Goal: Task Accomplishment & Management: Manage account settings

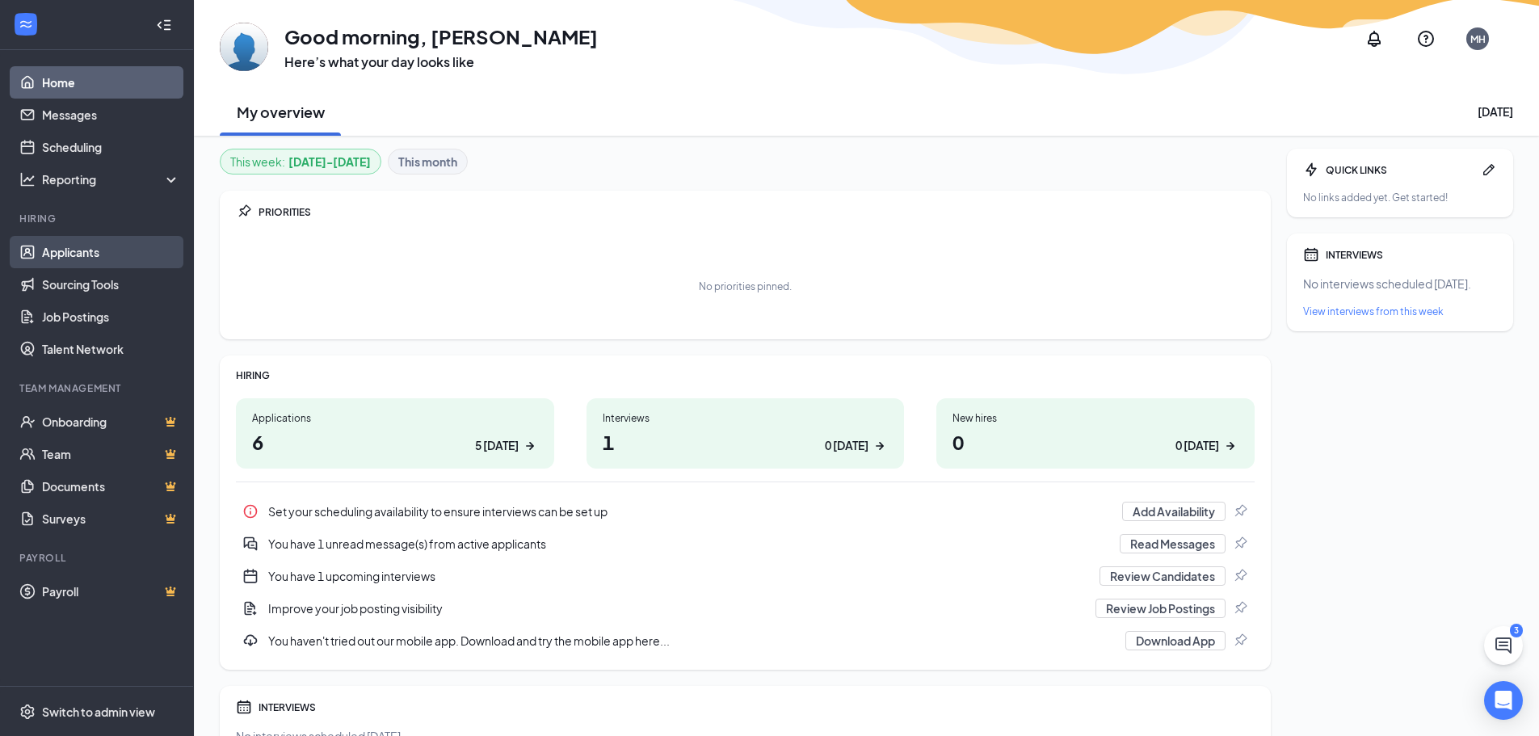
click at [85, 254] on link "Applicants" at bounding box center [111, 252] width 138 height 32
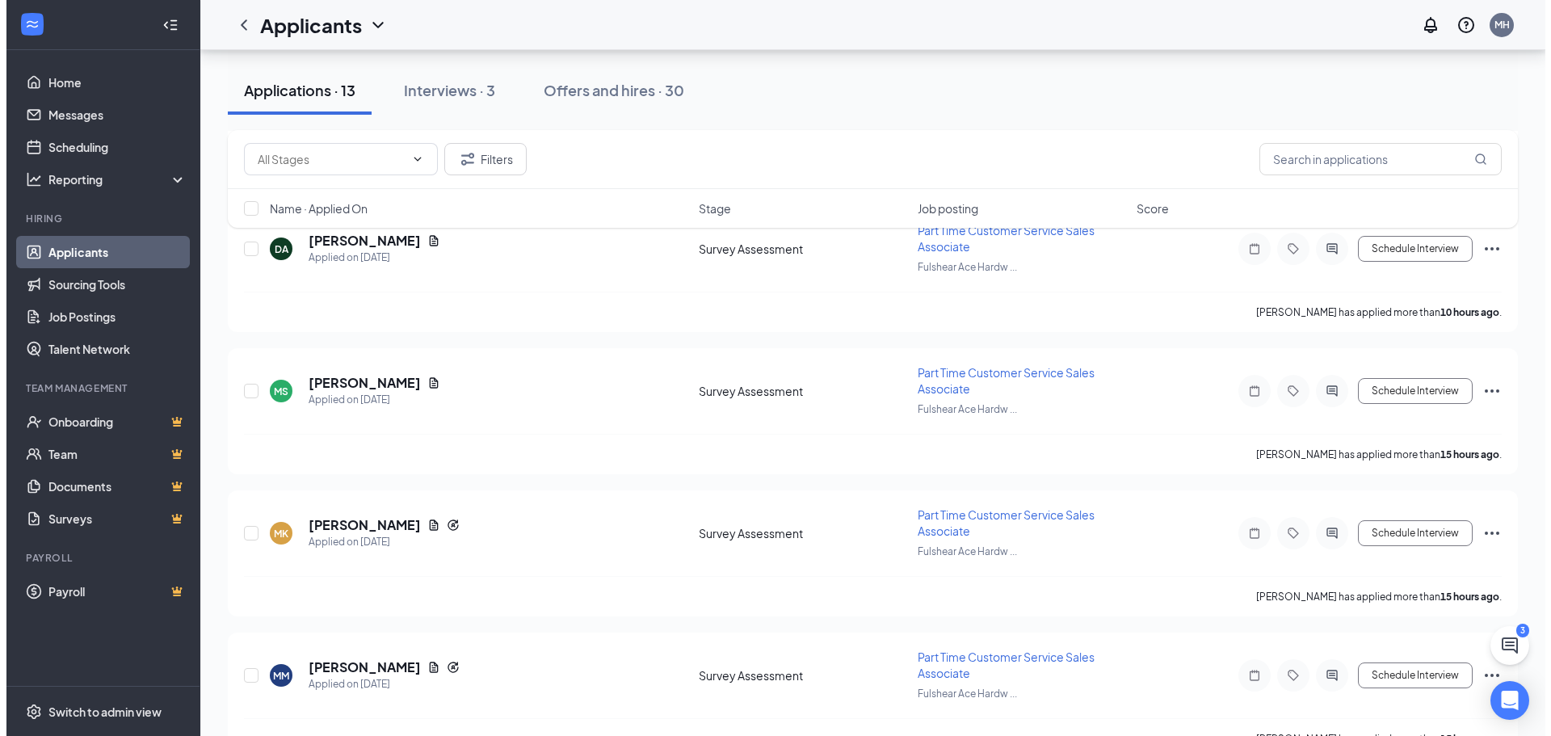
scroll to position [323, 0]
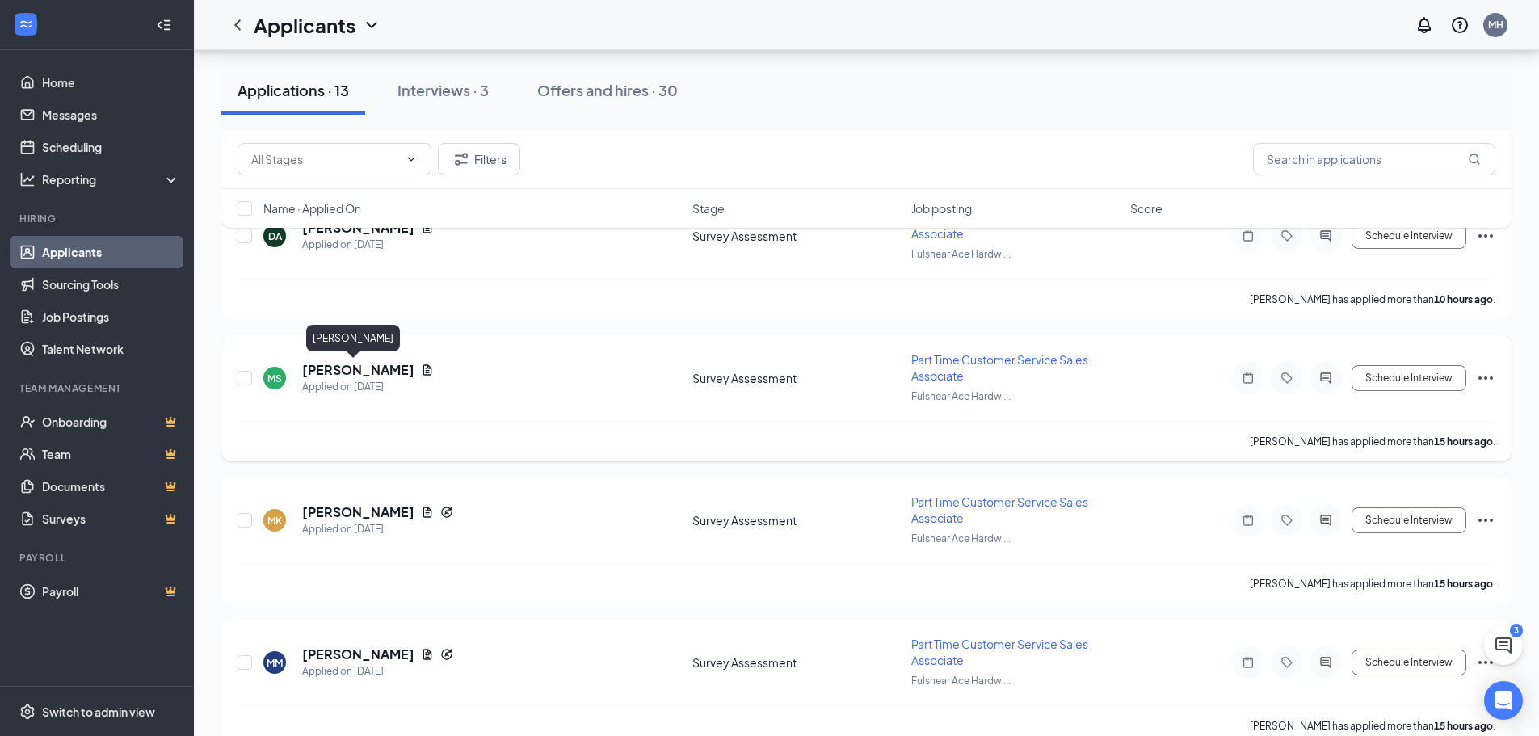
click at [362, 372] on h5 "[PERSON_NAME]" at bounding box center [358, 370] width 112 height 18
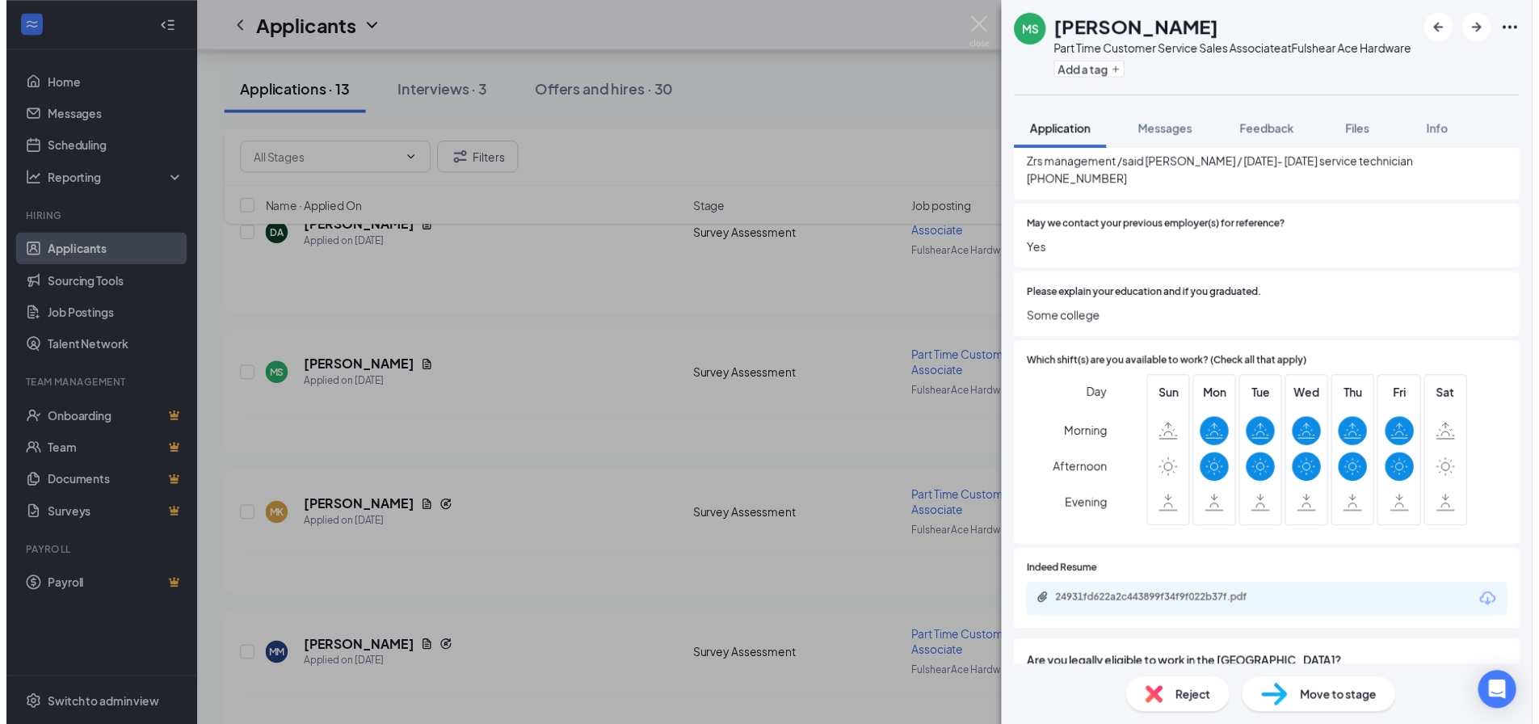
scroll to position [808, 0]
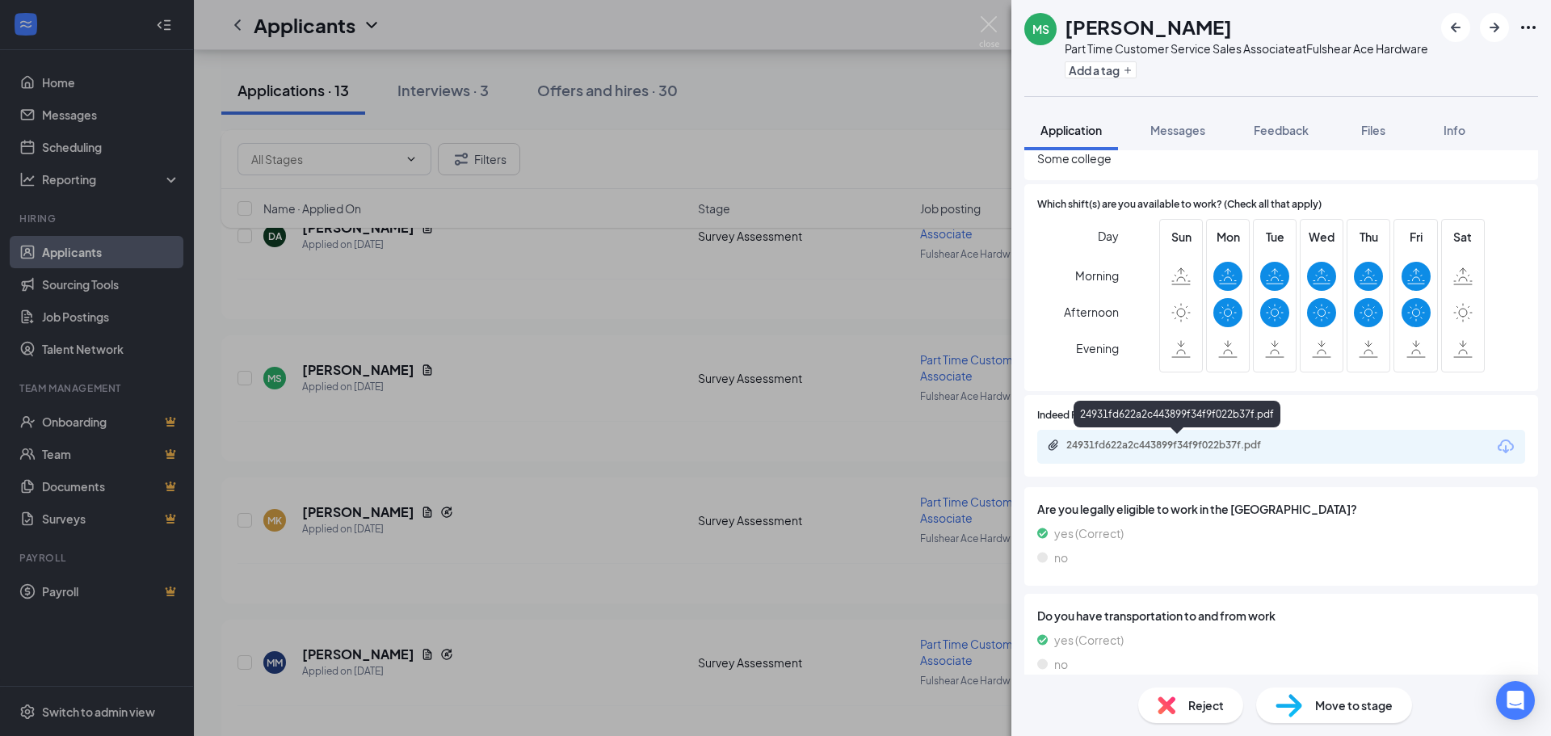
click at [1138, 442] on div "24931fd622a2c443899f34f9f022b37f.pdf" at bounding box center [1179, 445] width 226 height 13
click at [988, 28] on img at bounding box center [989, 32] width 20 height 32
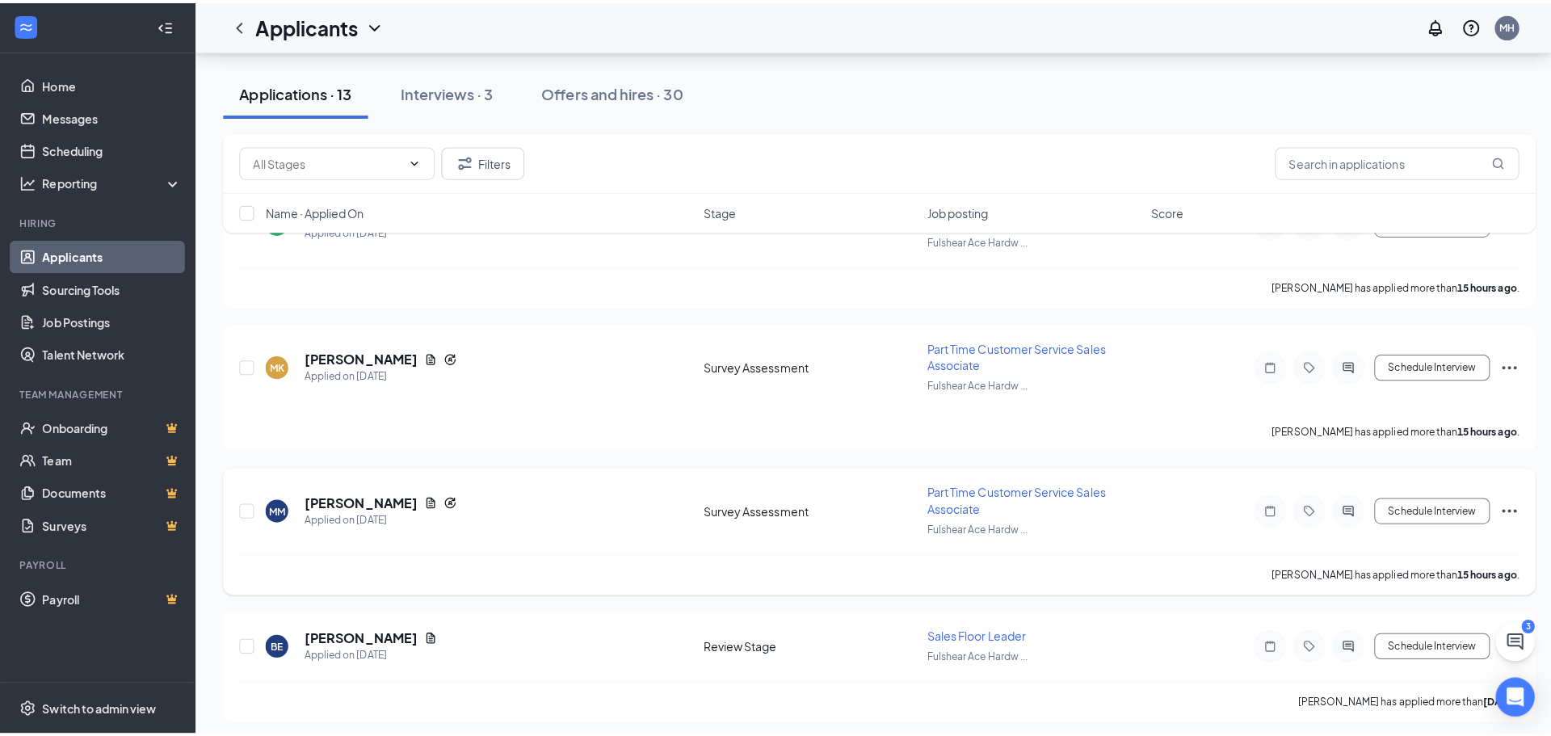
scroll to position [485, 0]
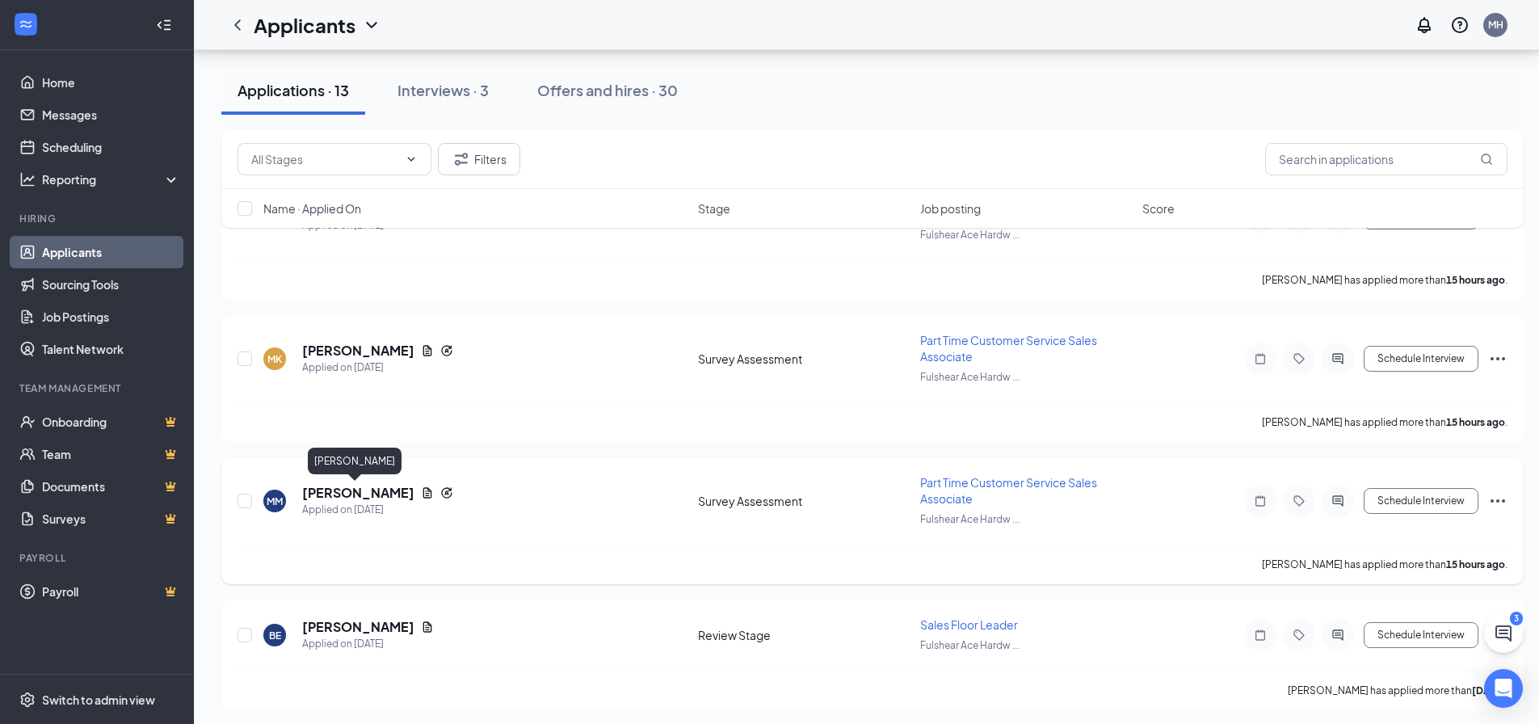
click at [351, 493] on h5 "[PERSON_NAME]" at bounding box center [358, 493] width 112 height 18
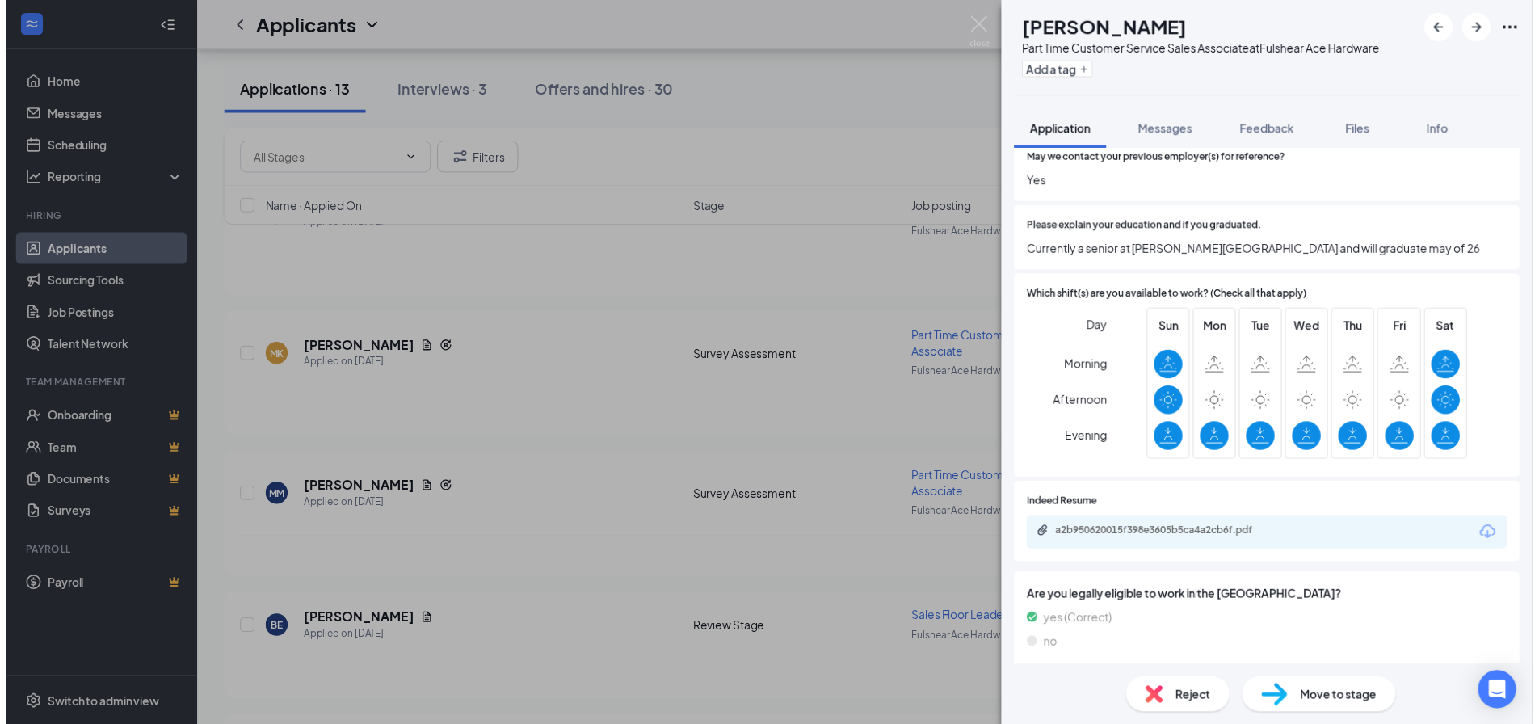
scroll to position [969, 0]
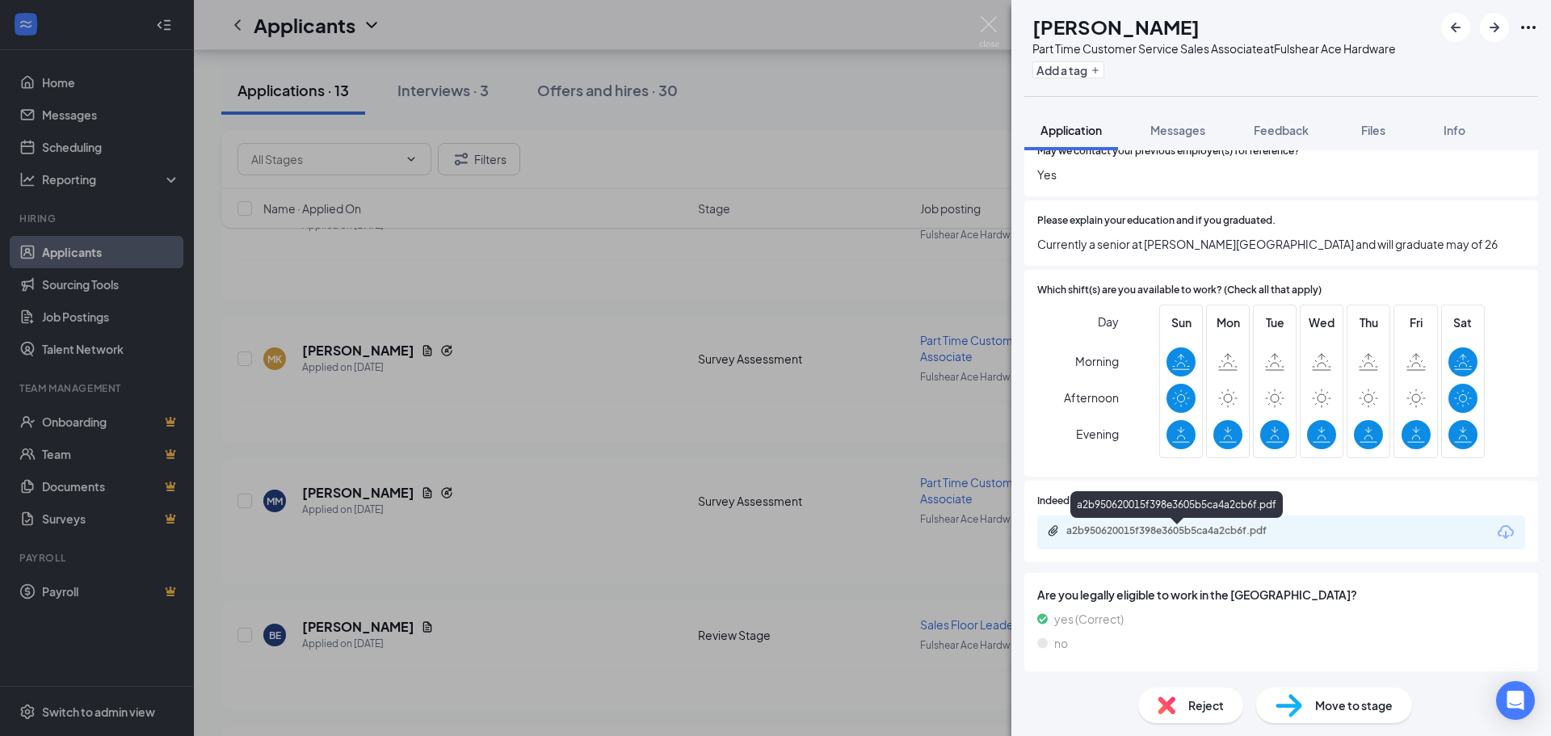
click at [1167, 529] on div "a2b950620015f398e3605b5ca4a2cb6f.pdf" at bounding box center [1179, 530] width 226 height 13
click at [991, 22] on img at bounding box center [989, 32] width 20 height 32
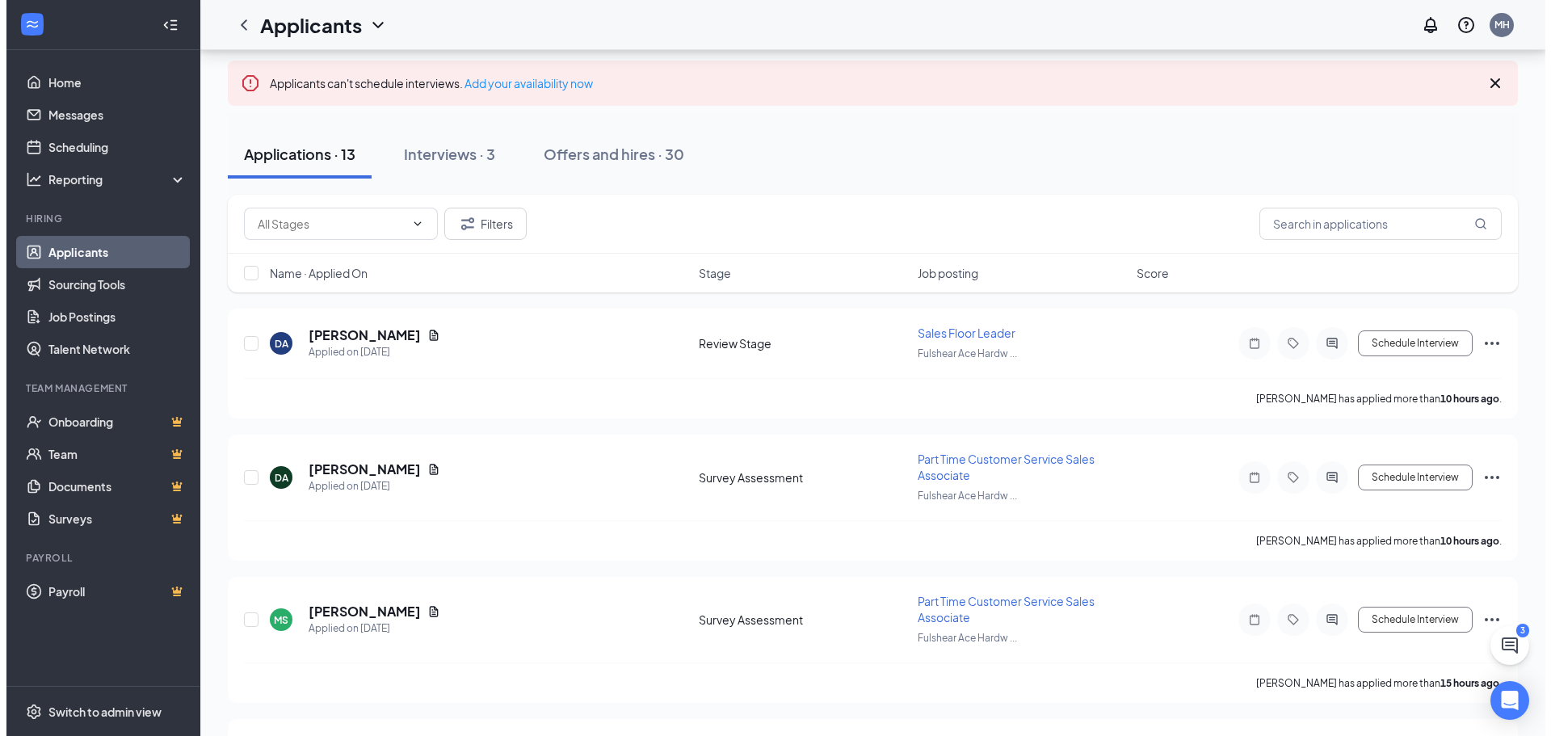
scroll to position [81, 0]
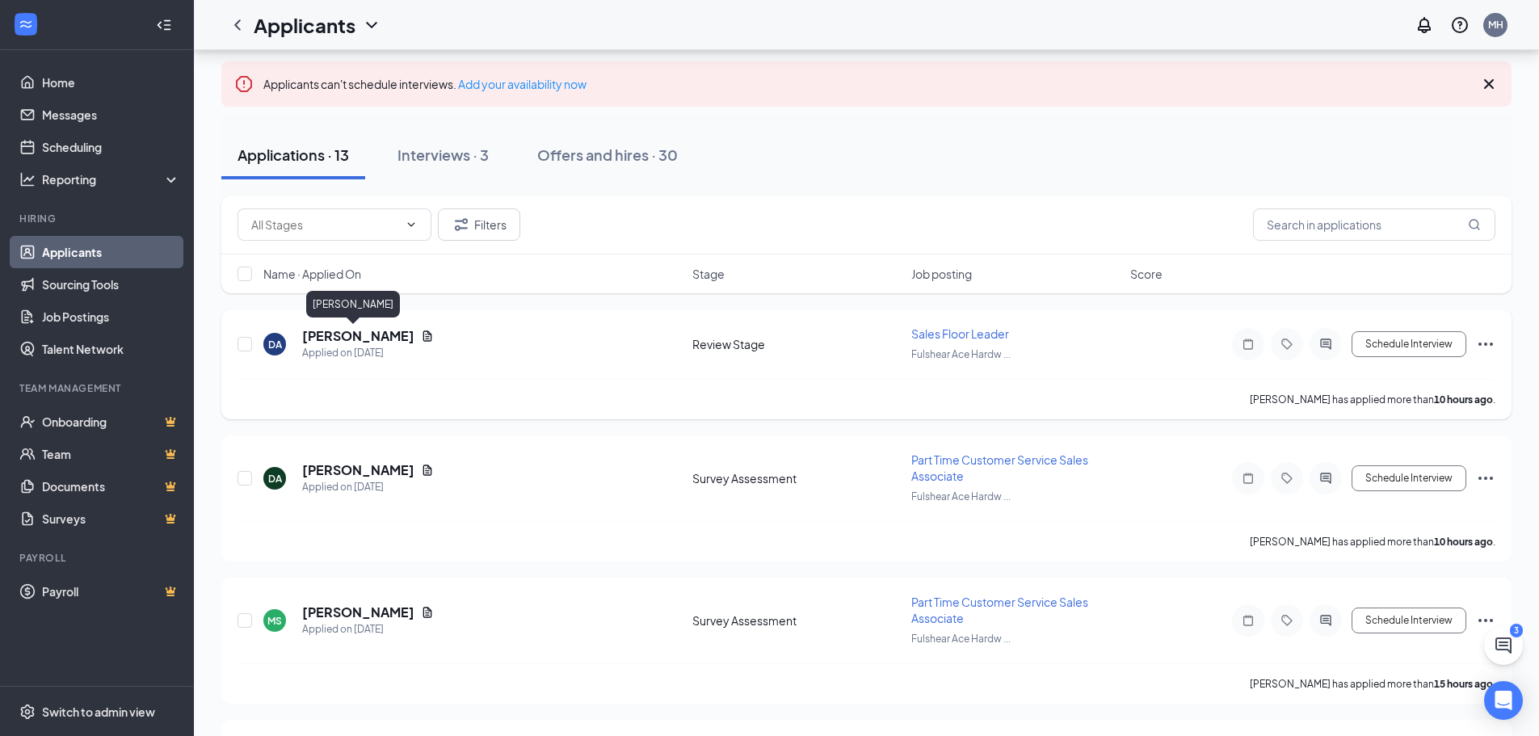
click at [342, 341] on h5 "[PERSON_NAME]" at bounding box center [358, 336] width 112 height 18
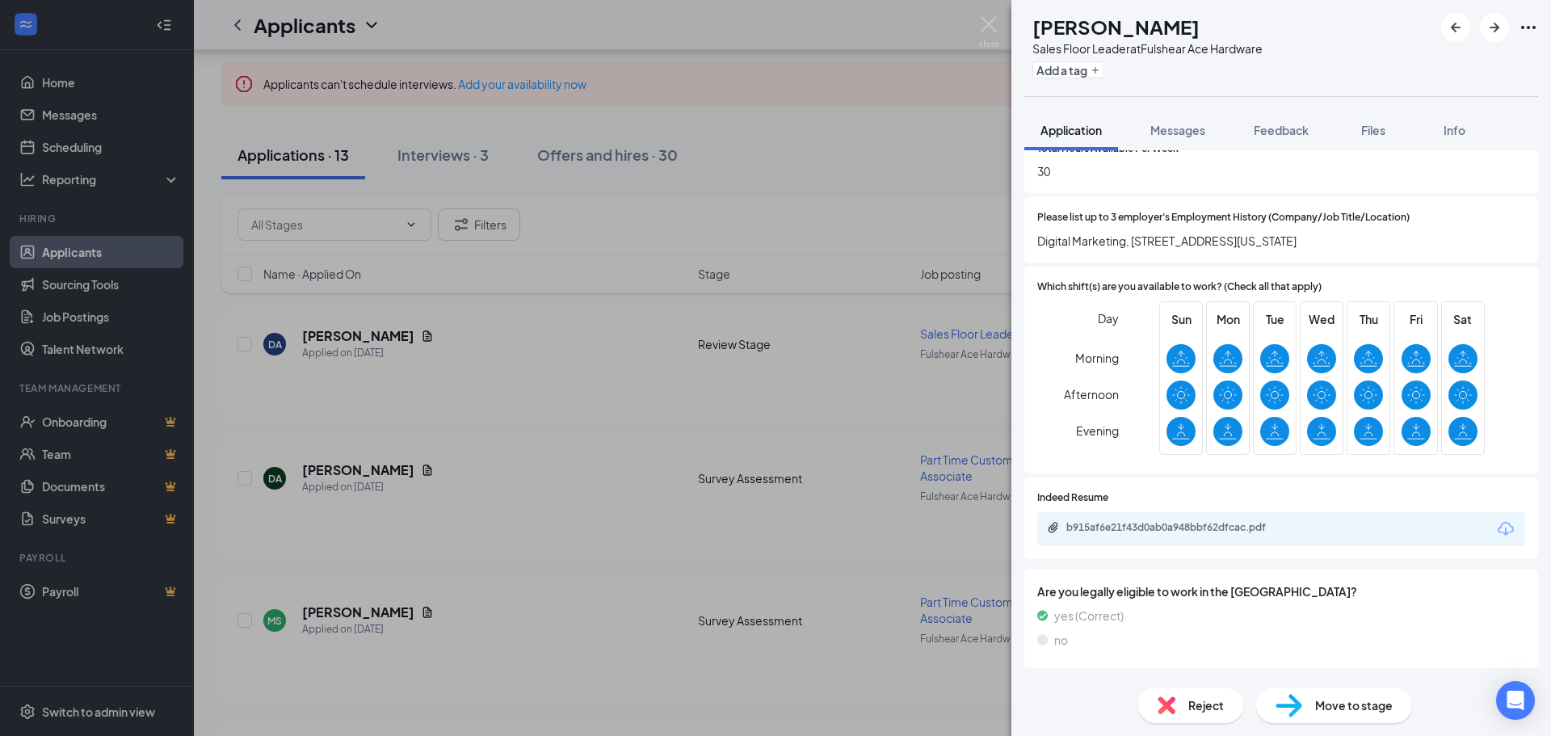
scroll to position [808, 0]
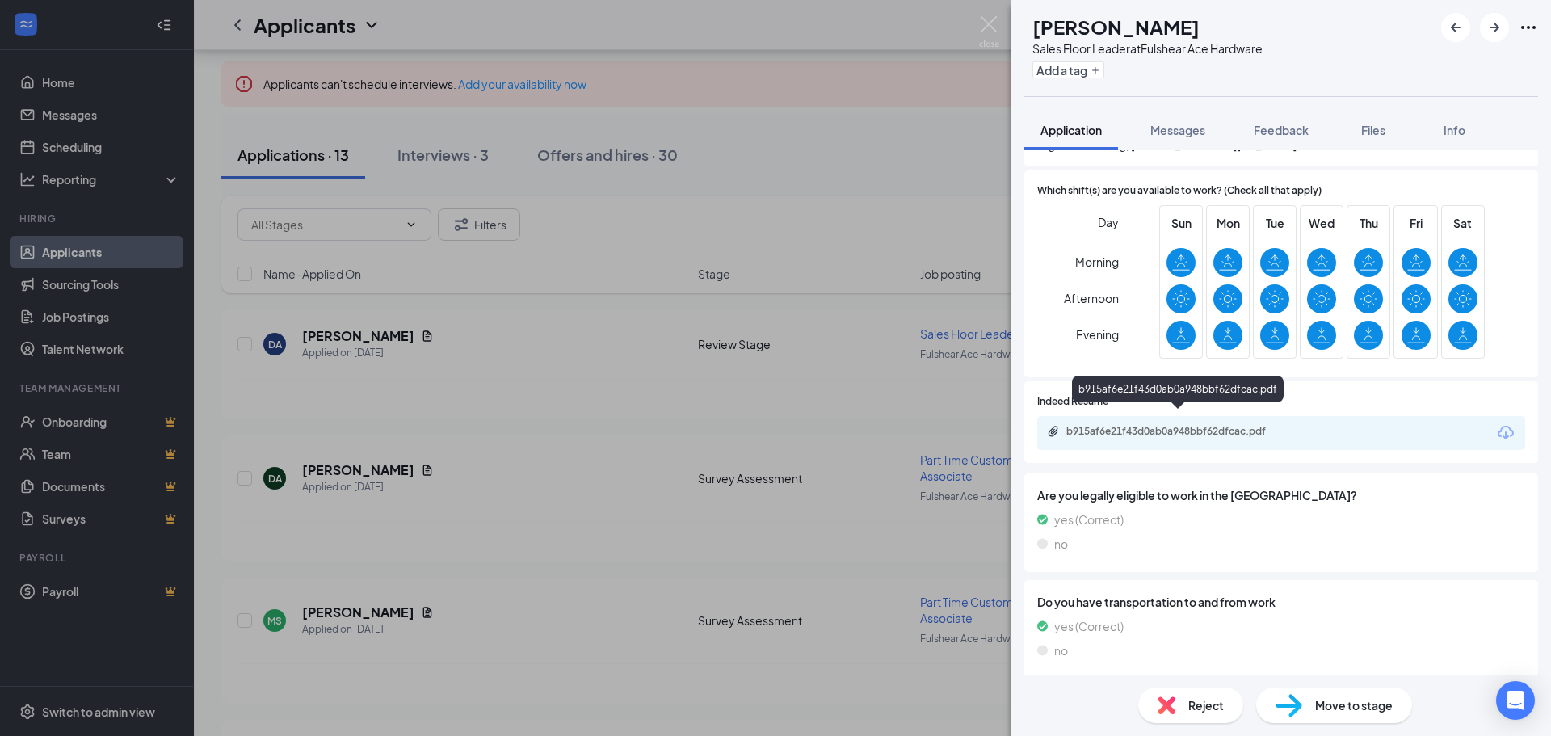
click at [1200, 425] on div "b915af6e21f43d0ab0a948bbf62dfcac.pdf" at bounding box center [1179, 431] width 226 height 13
